Goal: Task Accomplishment & Management: Manage account settings

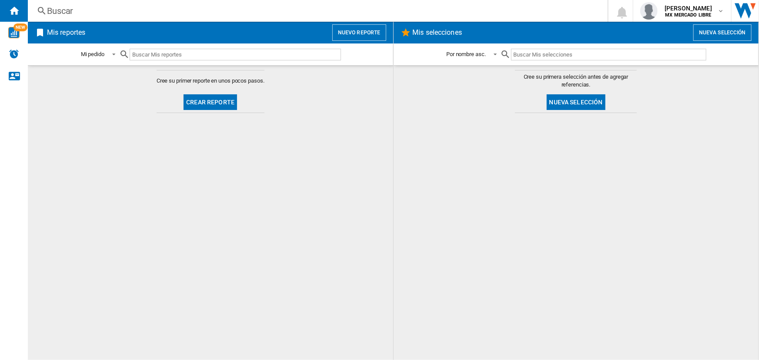
click at [0, 360] on nordpass-portal at bounding box center [0, 360] width 0 height 0
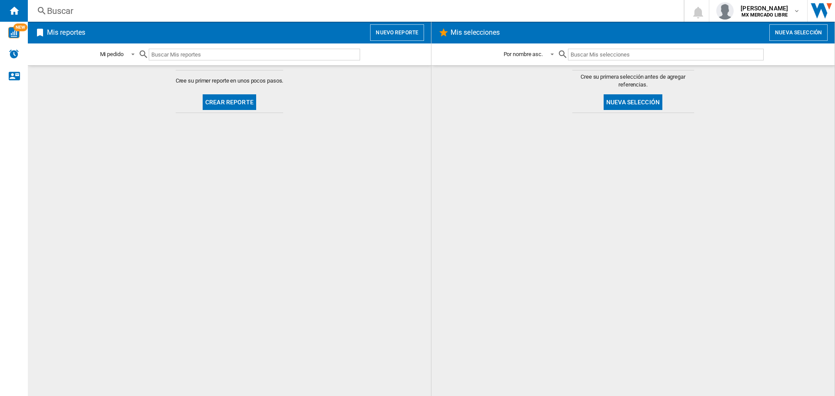
click at [759, 166] on div at bounding box center [633, 254] width 386 height 274
click at [13, 58] on img "Alertas" at bounding box center [14, 54] width 10 height 10
click at [741, 9] on span "[PERSON_NAME]" at bounding box center [764, 8] width 47 height 9
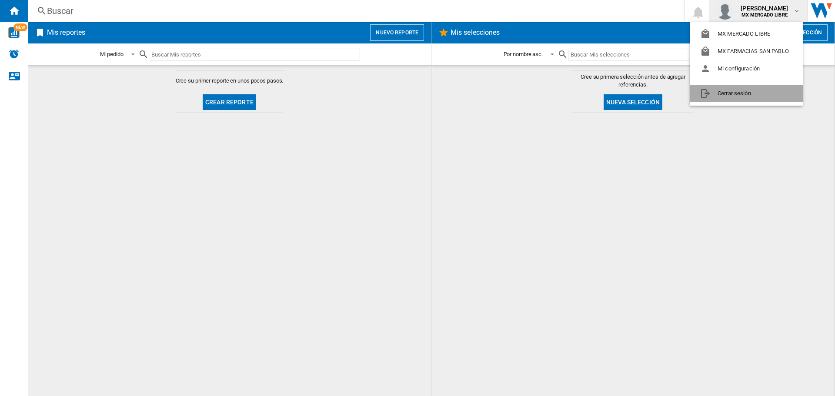
click at [721, 92] on button "Cerrar sesión" at bounding box center [746, 93] width 113 height 17
